Goal: Transaction & Acquisition: Purchase product/service

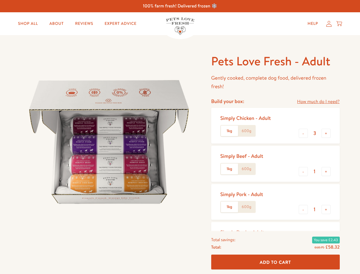
click at [180, 137] on img at bounding box center [109, 141] width 177 height 177
click at [318, 102] on link "How much do I need?" at bounding box center [318, 102] width 42 height 8
click at [326, 133] on button "+" at bounding box center [326, 133] width 9 height 9
type input "4"
click at [303, 171] on button "-" at bounding box center [303, 171] width 9 height 9
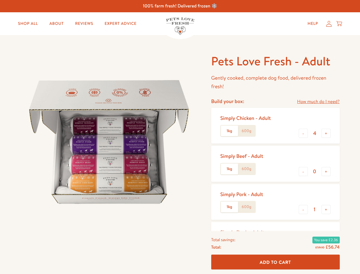
click at [326, 171] on button "+" at bounding box center [326, 171] width 9 height 9
type input "1"
click at [326, 209] on button "+" at bounding box center [326, 209] width 9 height 9
type input "1"
